Goal: Transaction & Acquisition: Purchase product/service

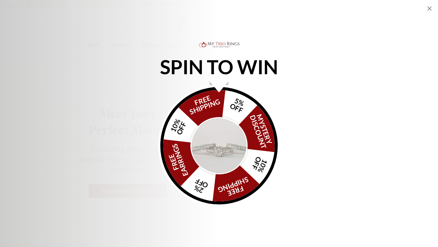
click at [221, 121] on img "Alia popup" at bounding box center [219, 145] width 57 height 57
click at [429, 8] on icon "Close popup" at bounding box center [430, 8] width 4 height 4
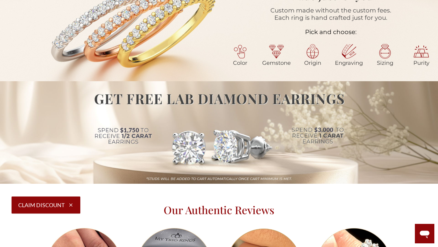
scroll to position [330, 0]
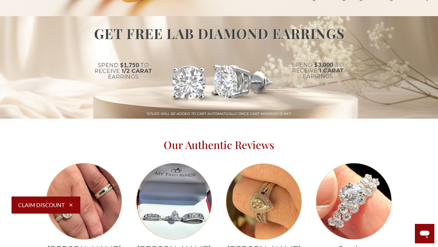
click at [70, 205] on icon "button" at bounding box center [70, 204] width 5 height 5
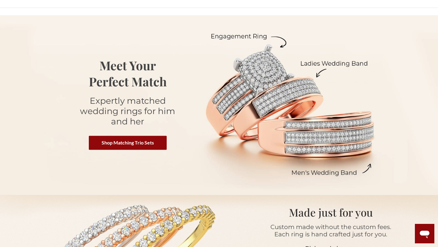
scroll to position [0, 0]
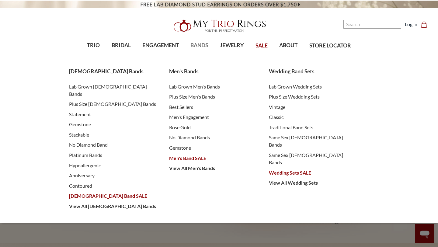
click at [204, 48] on span "BANDS" at bounding box center [200, 45] width 18 height 8
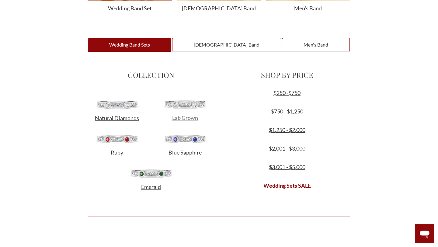
click at [186, 120] on span "Lab Grown" at bounding box center [185, 117] width 26 height 7
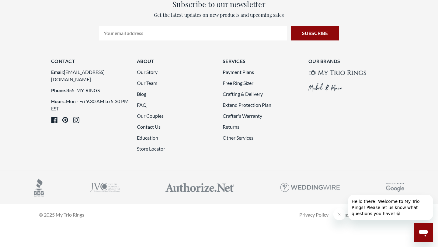
scroll to position [1656, 0]
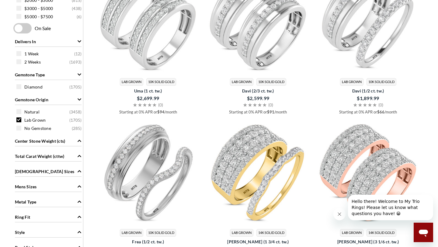
scroll to position [329, 0]
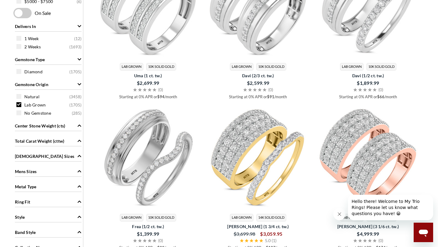
click at [51, 142] on span "Total Carat Weight (cttw)" at bounding box center [39, 141] width 49 height 6
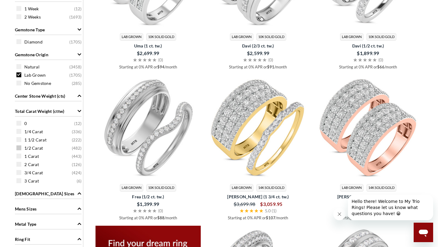
scroll to position [361, 0]
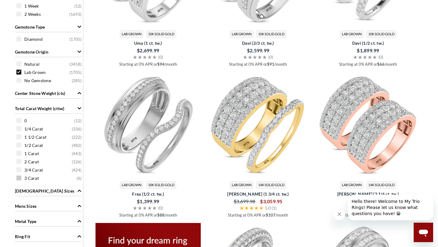
click at [19, 178] on span at bounding box center [18, 178] width 5 height 5
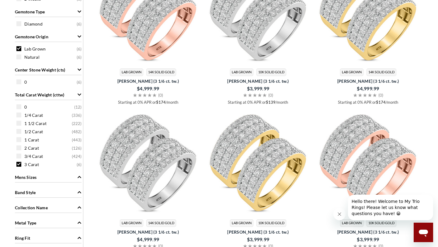
scroll to position [197, 0]
